Goal: Information Seeking & Learning: Learn about a topic

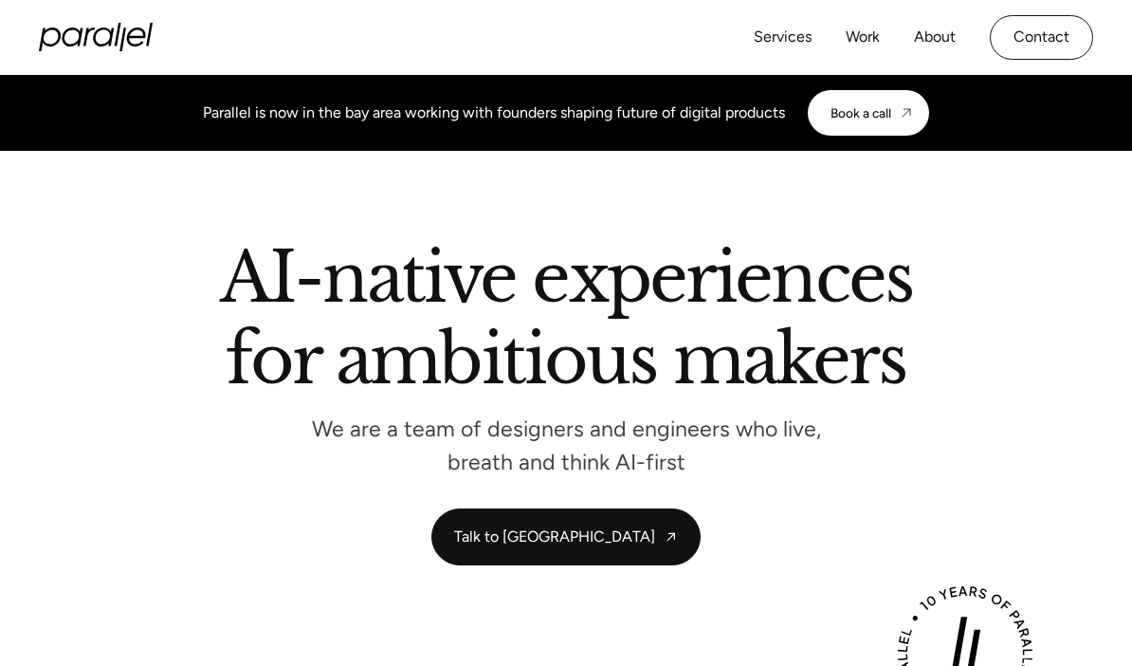
click at [271, 532] on div "AI-native experiences for ambitious makers We are a team of designers and engin…" at bounding box center [566, 406] width 1056 height 320
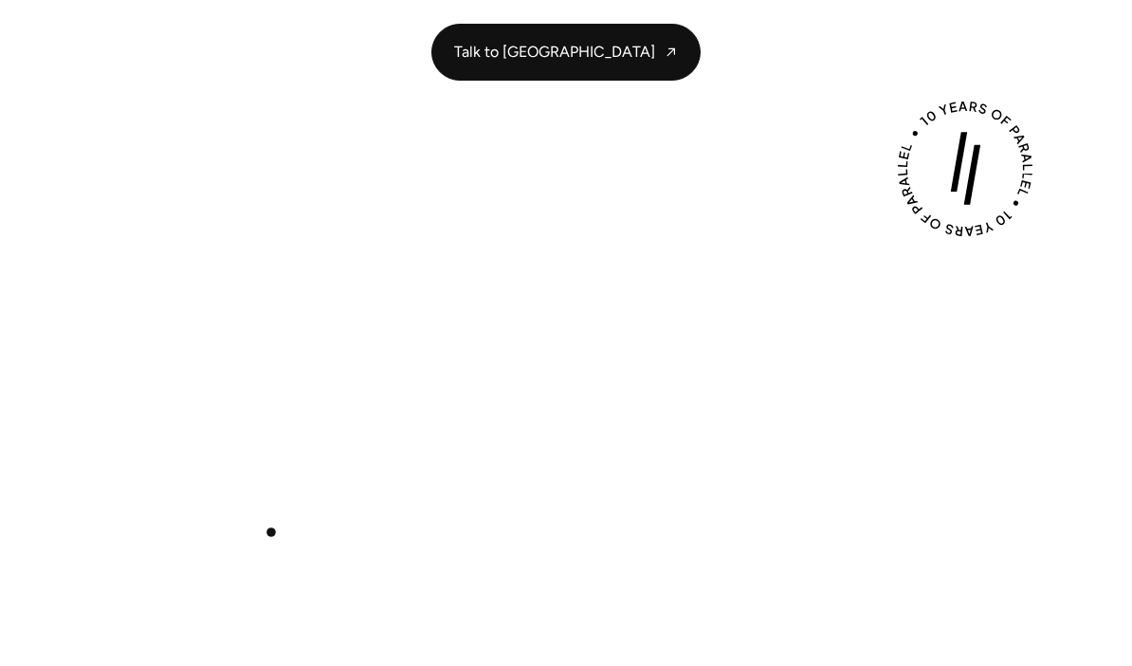
scroll to position [579, 0]
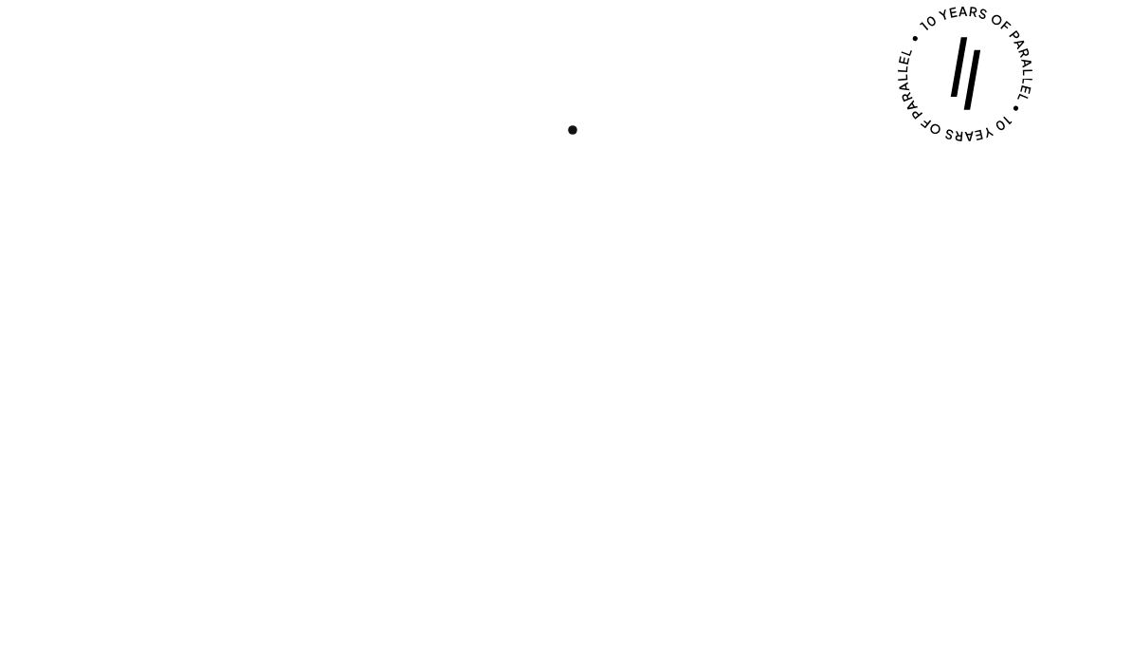
click at [573, 82] on div "Play with Sound" at bounding box center [566, 378] width 1054 height 594
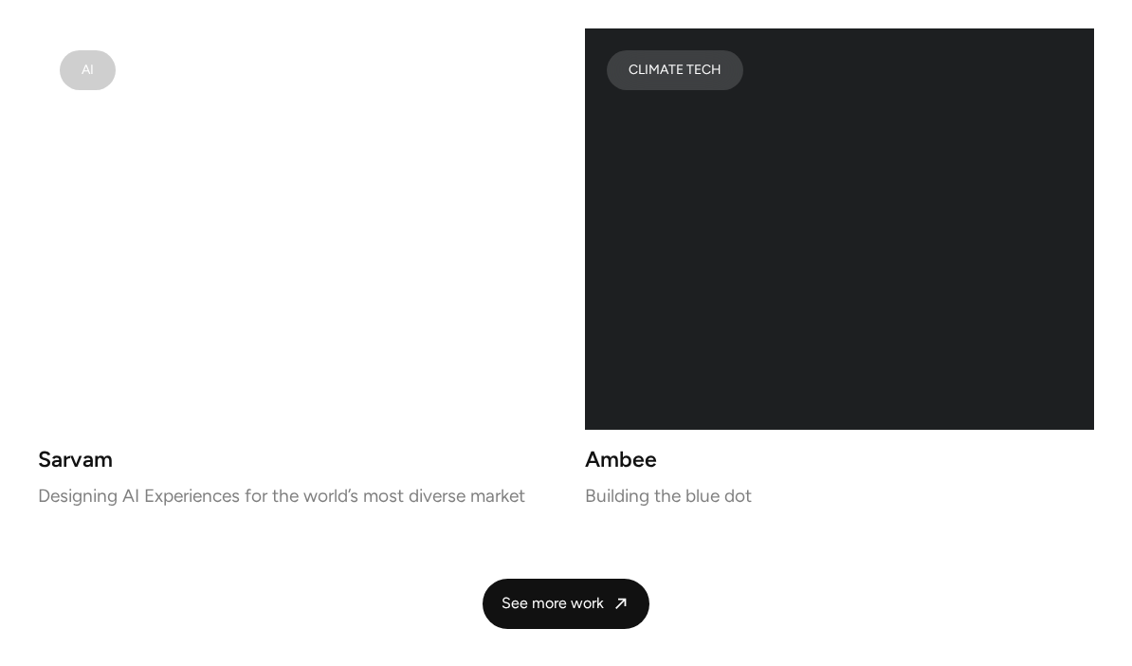
scroll to position [3663, 0]
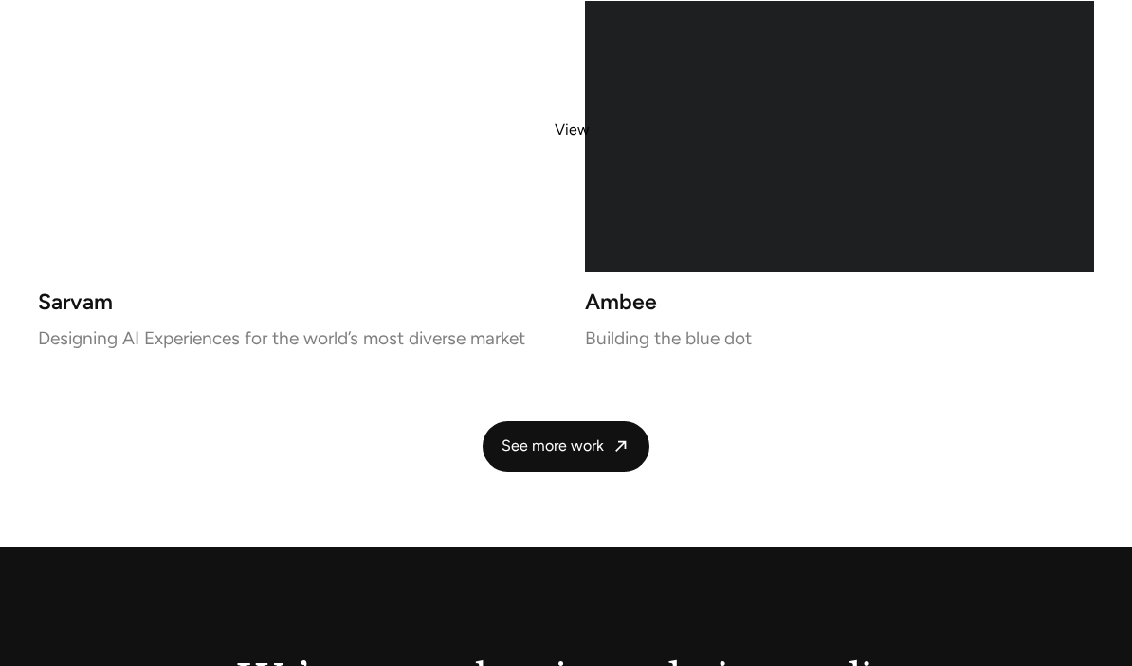
click at [131, 132] on video at bounding box center [292, 71] width 509 height 401
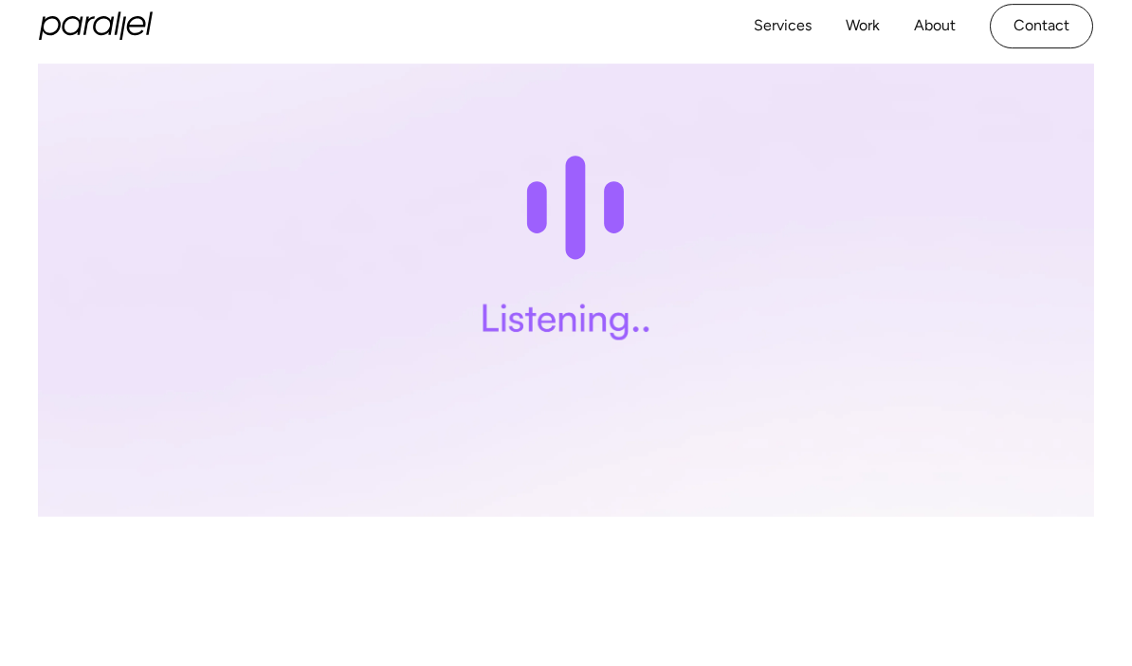
scroll to position [1725, 0]
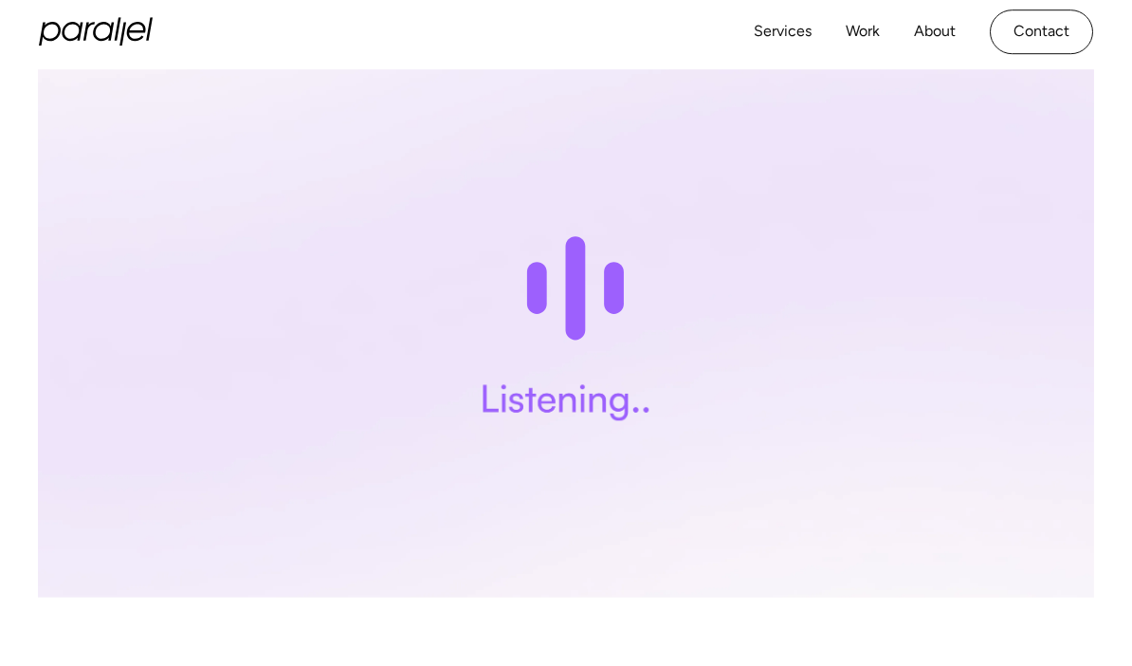
click at [941, 460] on image at bounding box center [566, 330] width 1056 height 536
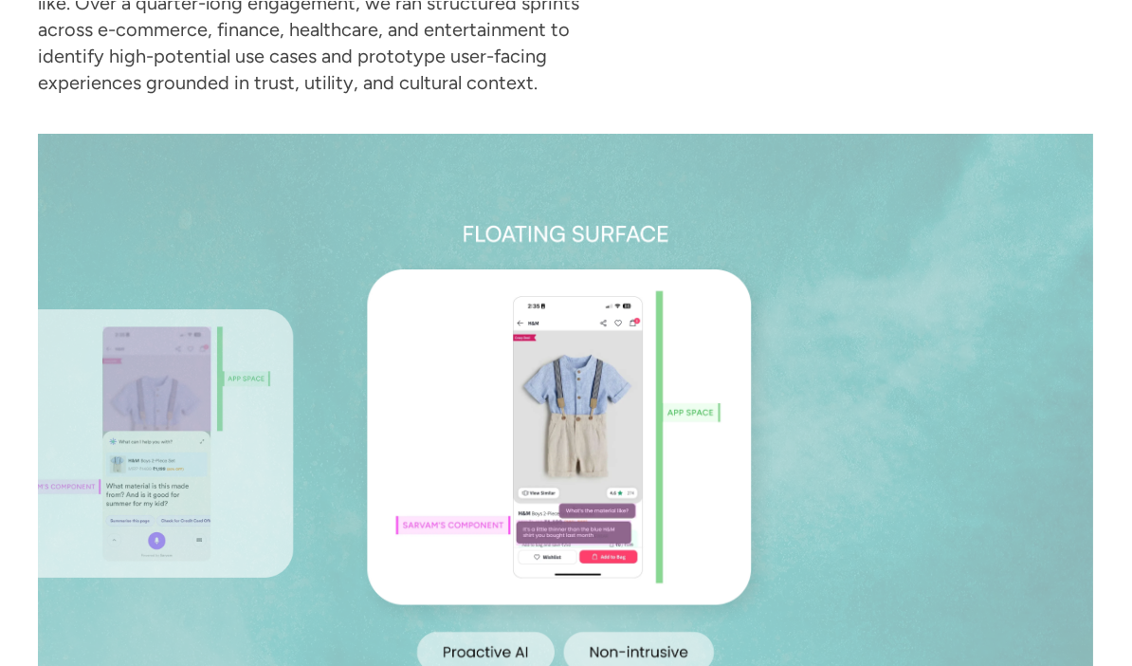
scroll to position [3380, 0]
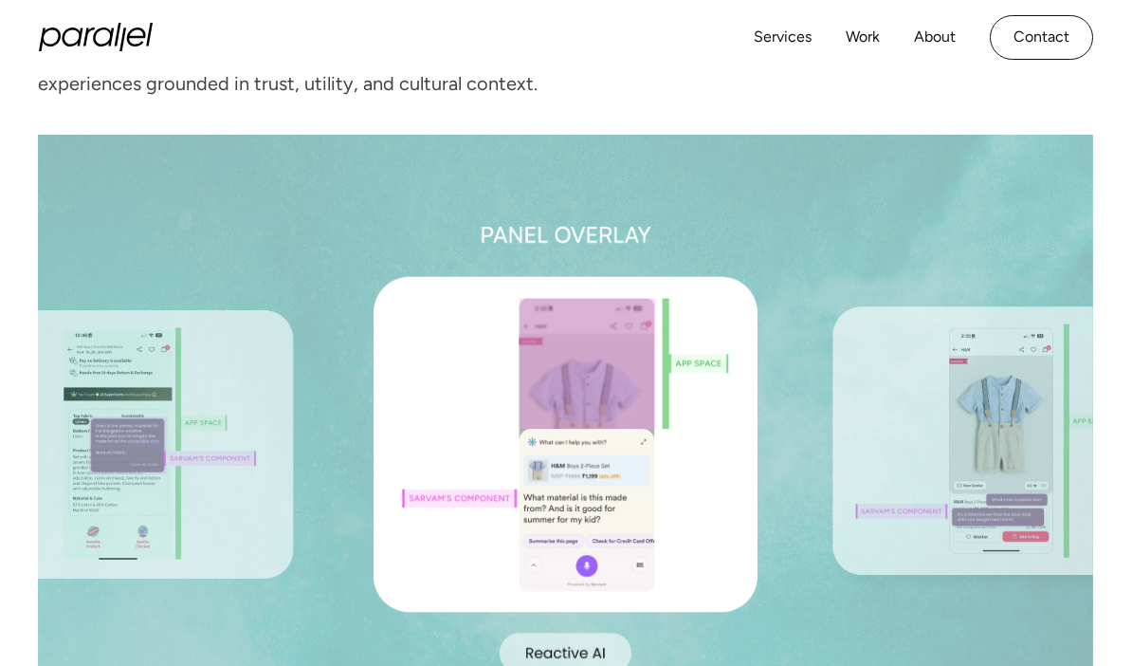
click at [823, 518] on image at bounding box center [992, 445] width 342 height 303
click at [832, 494] on image at bounding box center [992, 445] width 342 height 303
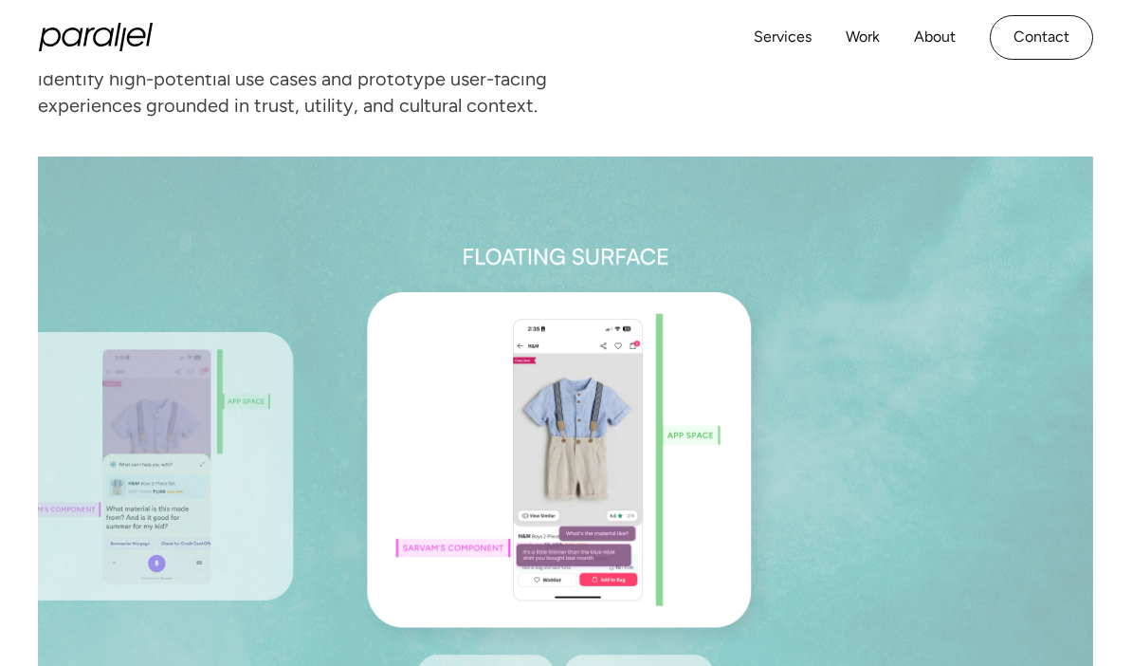
click at [680, 452] on image at bounding box center [566, 467] width 384 height 456
click at [733, 434] on image at bounding box center [566, 467] width 384 height 456
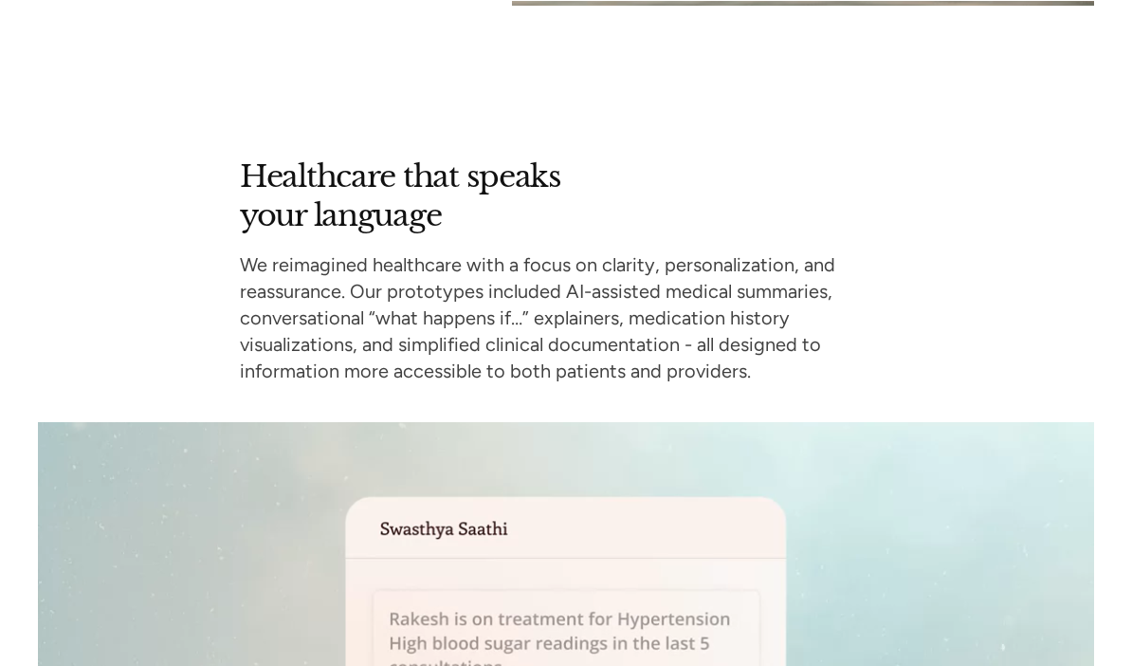
scroll to position [6756, 0]
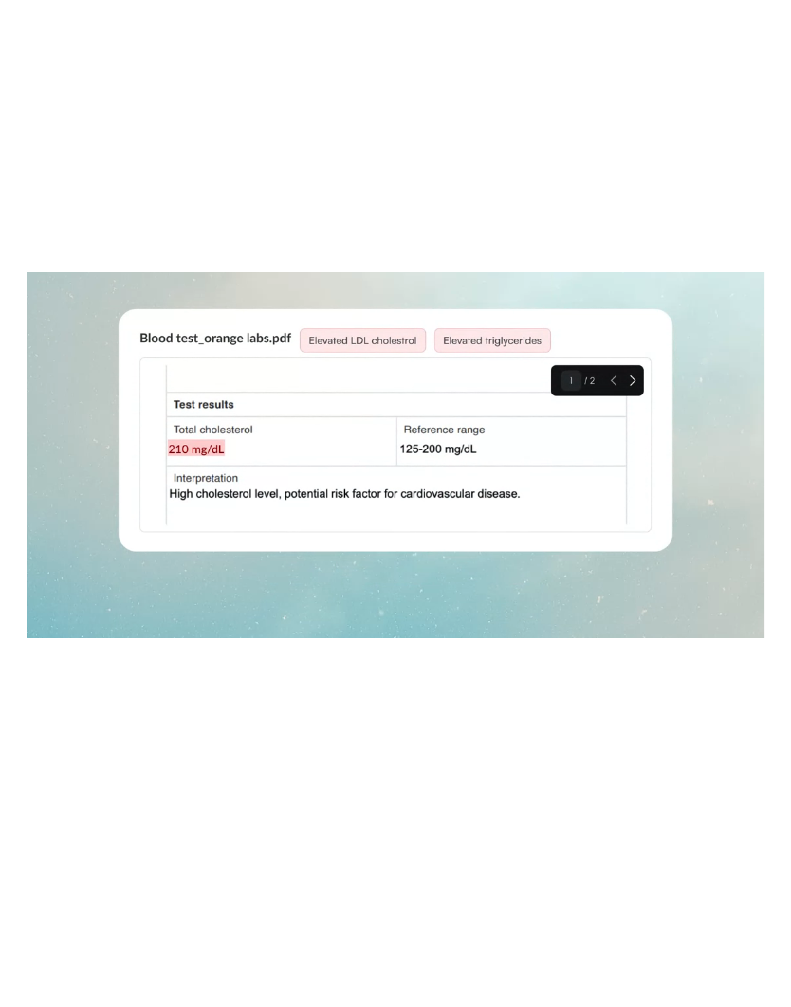
scroll to position [7244, 0]
